Goal: Transaction & Acquisition: Purchase product/service

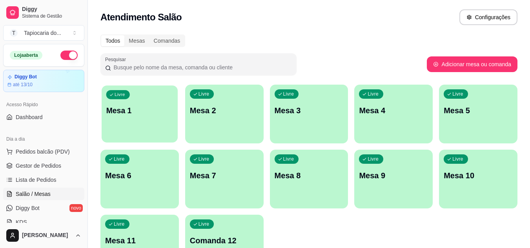
click at [132, 114] on p "Mesa 1" at bounding box center [139, 111] width 67 height 11
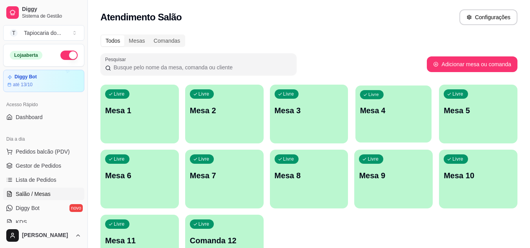
click at [378, 113] on p "Mesa 4" at bounding box center [393, 111] width 67 height 11
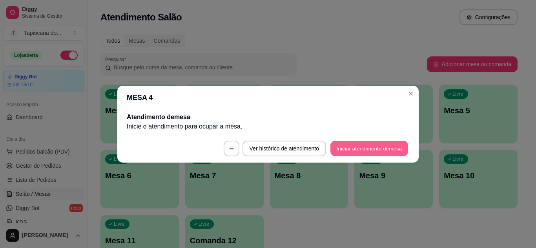
click at [376, 146] on button "Iniciar atendimento de mesa" at bounding box center [370, 148] width 78 height 15
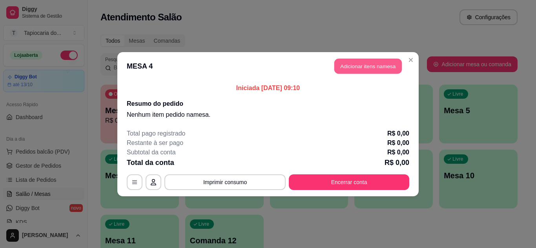
click at [376, 66] on button "Adicionar itens na mesa" at bounding box center [368, 65] width 68 height 15
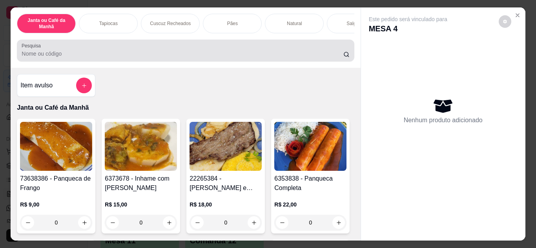
click at [114, 55] on input "Pesquisa" at bounding box center [183, 54] width 322 height 8
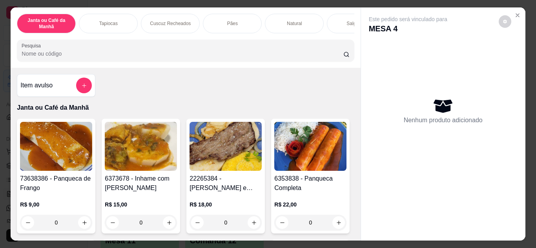
click at [116, 54] on input "Pesquisa" at bounding box center [183, 54] width 322 height 8
drag, startPoint x: 116, startPoint y: 53, endPoint x: 123, endPoint y: 63, distance: 11.8
click at [120, 58] on input "Pesquisa" at bounding box center [183, 54] width 322 height 8
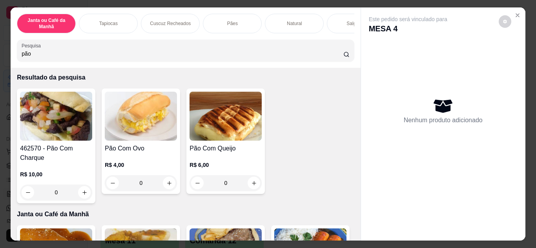
scroll to position [79, 0]
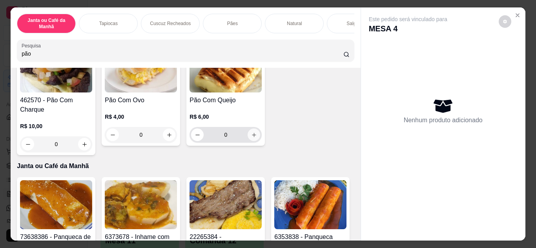
type input "pão"
click at [252, 137] on icon "increase-product-quantity" at bounding box center [254, 135] width 4 height 4
type input "1"
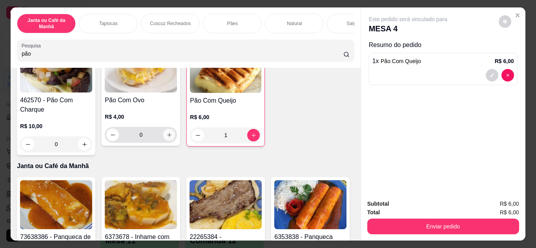
click at [168, 141] on button "increase-product-quantity" at bounding box center [169, 135] width 12 height 12
type input "1"
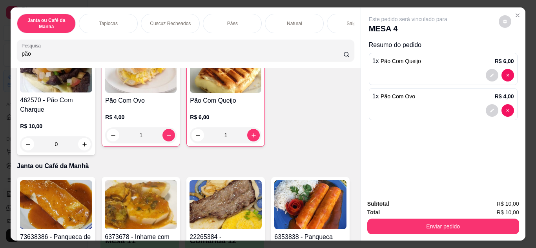
drag, startPoint x: 154, startPoint y: 47, endPoint x: 5, endPoint y: 50, distance: 149.6
click at [0, 48] on div "Janta ou Café da Manhã Tapiocas Cuscuz Recheados Pães Natural Salgados Tapiocas…" at bounding box center [268, 124] width 536 height 248
drag, startPoint x: 32, startPoint y: 57, endPoint x: 35, endPoint y: 25, distance: 32.0
click at [0, 59] on div "Janta ou Café da Manhã Tapiocas Cuscuz Recheados Pães Natural Salgados Tapiocas…" at bounding box center [268, 124] width 536 height 248
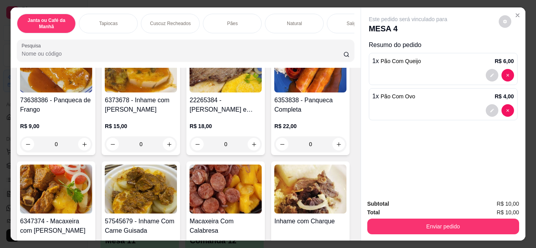
scroll to position [0, 0]
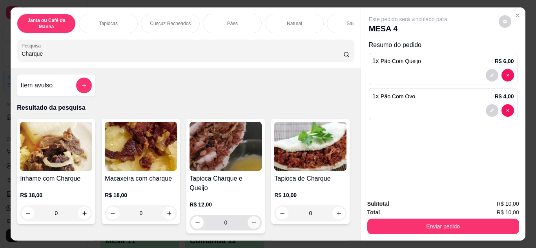
type input "Charque"
click at [248, 217] on button "increase-product-quantity" at bounding box center [254, 223] width 12 height 12
type input "1"
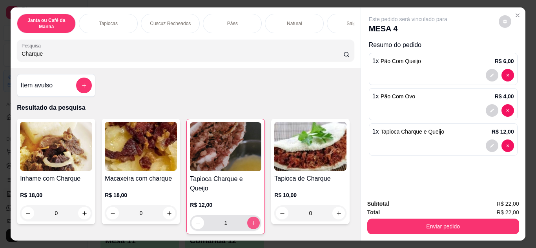
click at [253, 221] on icon "increase-product-quantity" at bounding box center [254, 224] width 6 height 6
type input "2"
drag, startPoint x: 119, startPoint y: 53, endPoint x: 0, endPoint y: 67, distance: 119.4
click at [0, 66] on div "Janta ou Café da Manhã Tapiocas Cuscuz Recheados Pães Natural Salgados Tapiocas…" at bounding box center [268, 124] width 536 height 248
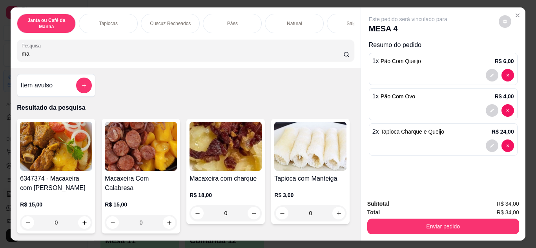
type input "m"
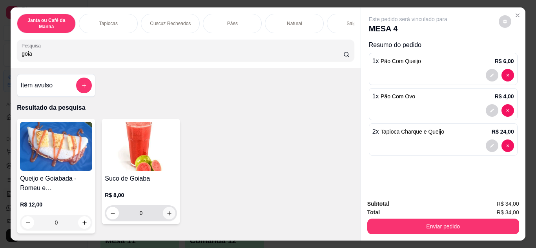
type input "goia"
click at [165, 219] on button "increase-product-quantity" at bounding box center [169, 213] width 12 height 12
type input "1"
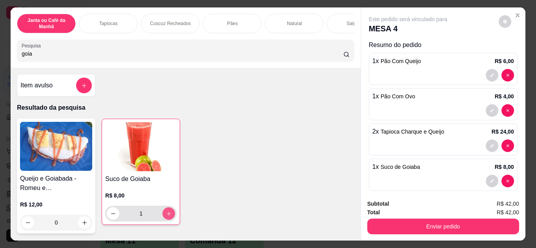
click at [165, 220] on button "increase-product-quantity" at bounding box center [169, 214] width 13 height 13
type input "2"
drag, startPoint x: 56, startPoint y: 54, endPoint x: 0, endPoint y: 57, distance: 55.8
click at [0, 57] on div "Janta ou Café da Manhã Tapiocas Cuscuz Recheados Pães Natural Salgados Tapiocas…" at bounding box center [268, 124] width 536 height 248
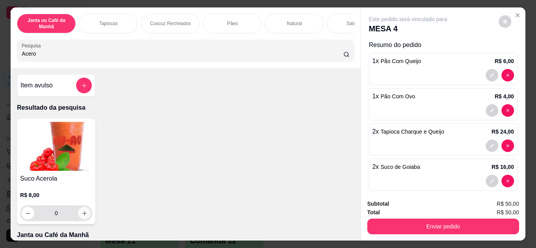
type input "Acero"
click at [82, 217] on icon "increase-product-quantity" at bounding box center [85, 214] width 6 height 6
type input "1"
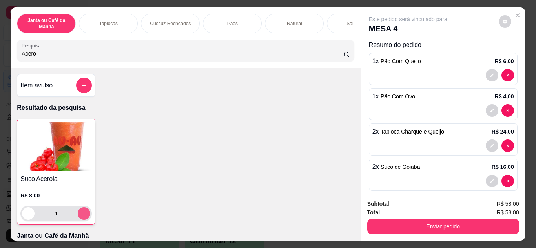
click at [81, 217] on icon "increase-product-quantity" at bounding box center [84, 214] width 6 height 6
type input "2"
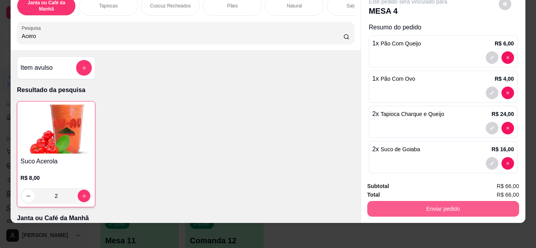
click at [486, 206] on button "Enviar pedido" at bounding box center [443, 209] width 152 height 16
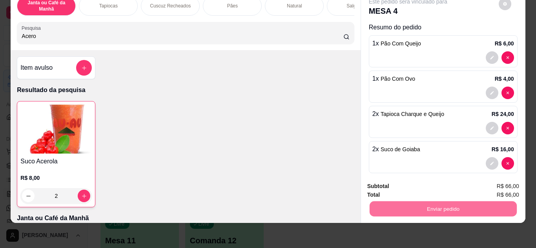
click at [495, 185] on button "Enviar pedido" at bounding box center [499, 184] width 44 height 15
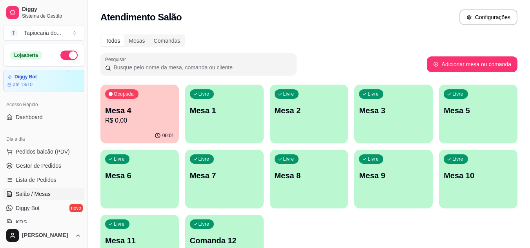
drag, startPoint x: 411, startPoint y: 7, endPoint x: 536, endPoint y: 262, distance: 283.9
click at [530, 248] on html "Diggy Sistema de Gestão T Tapiocaria do ... Loja aberta Diggy Bot até 13/10 Ace…" at bounding box center [265, 124] width 530 height 248
click at [296, 13] on div "Atendimento Salão Configurações" at bounding box center [308, 17] width 417 height 16
click at [50, 153] on span "Pedidos balcão (PDV)" at bounding box center [43, 152] width 54 height 8
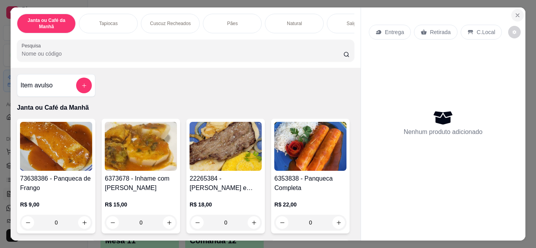
click at [515, 12] on icon "Close" at bounding box center [518, 15] width 6 height 6
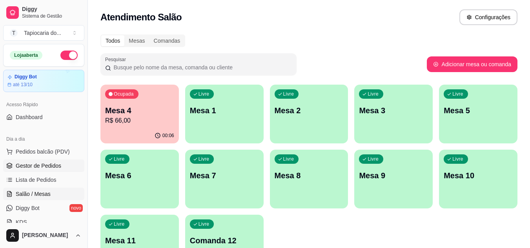
scroll to position [196, 0]
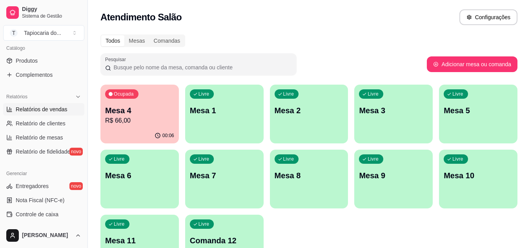
click at [53, 112] on span "Relatórios de vendas" at bounding box center [42, 110] width 52 height 8
